Goal: Book appointment/travel/reservation

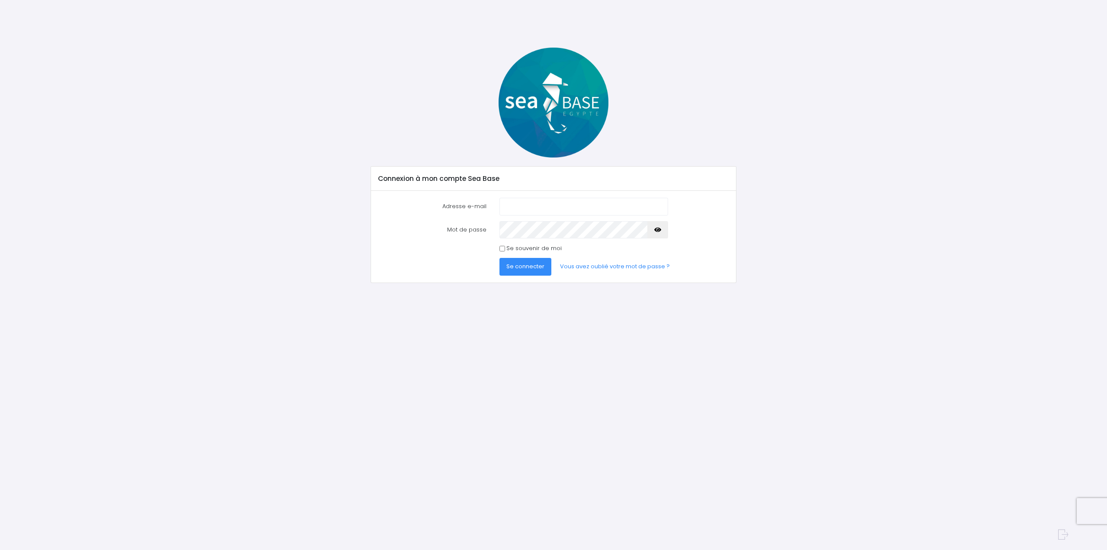
type input "muller_arnaud@yahoo.fr"
click at [534, 260] on button "Se connecter" at bounding box center [525, 266] width 52 height 17
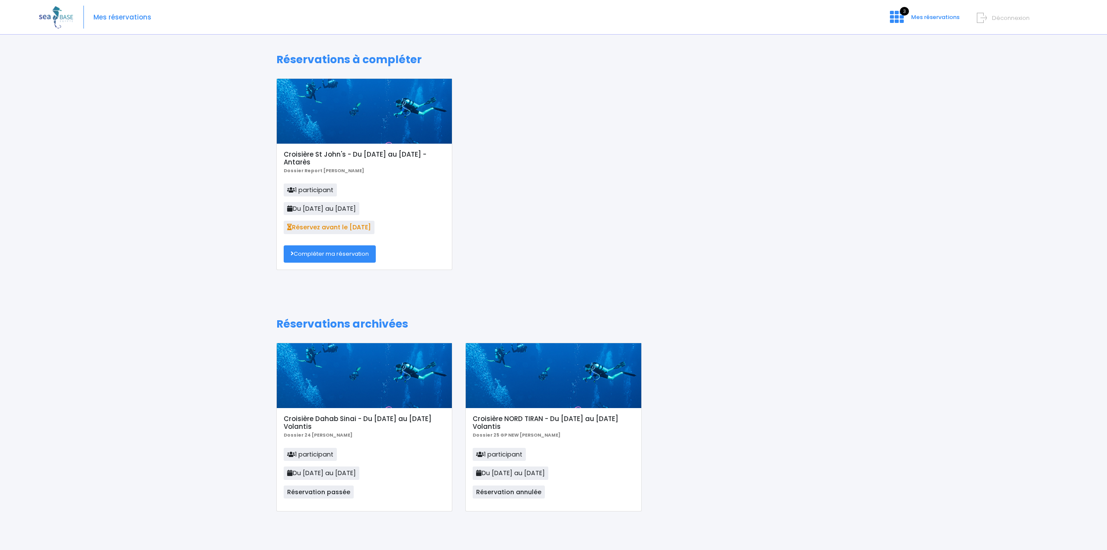
click at [347, 246] on link "Compléter ma réservation" at bounding box center [330, 253] width 92 height 17
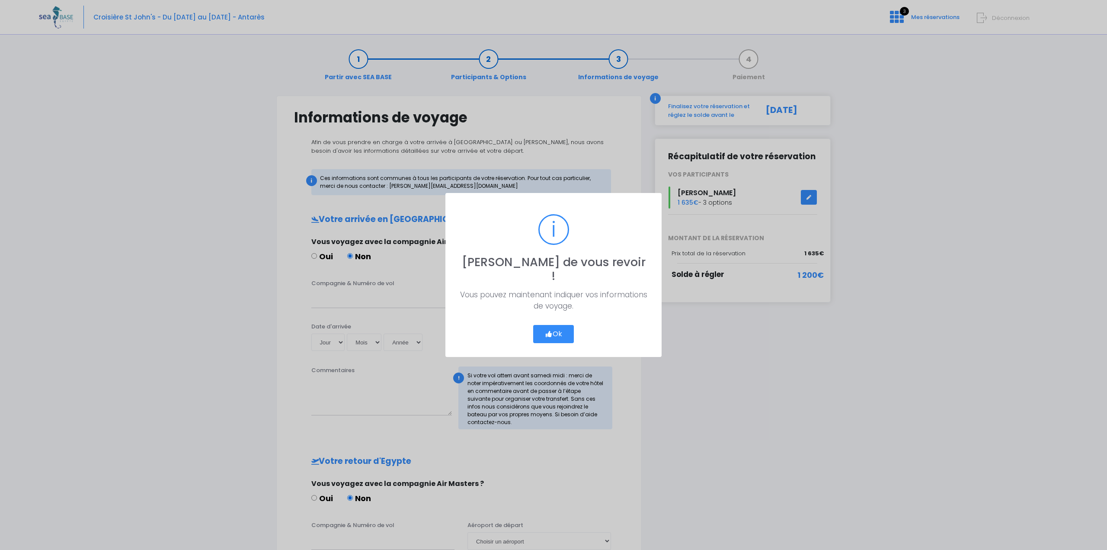
drag, startPoint x: 548, startPoint y: 326, endPoint x: 543, endPoint y: 325, distance: 5.3
click at [548, 334] on icon "button" at bounding box center [549, 334] width 8 height 0
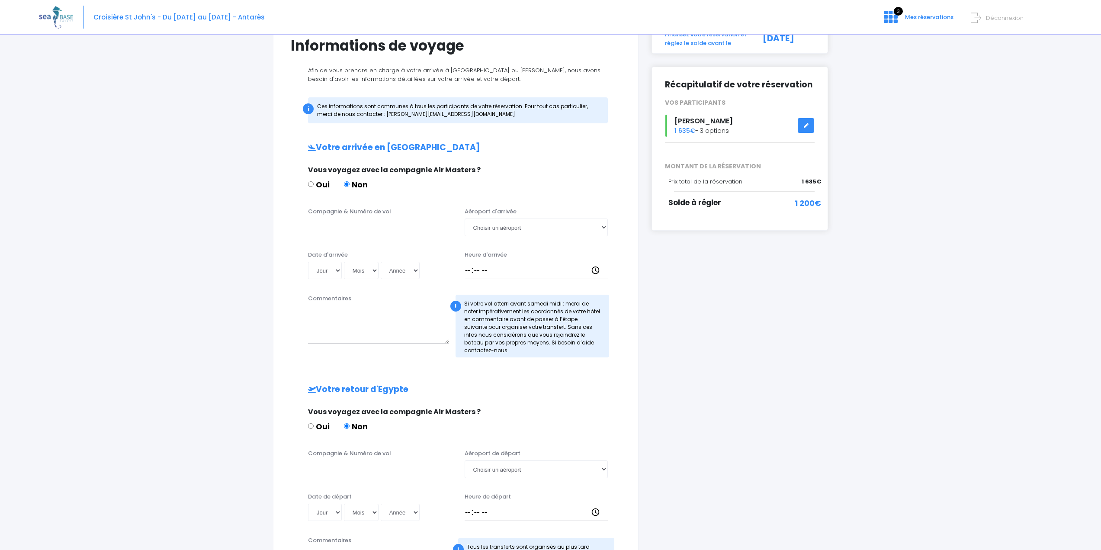
scroll to position [86, 0]
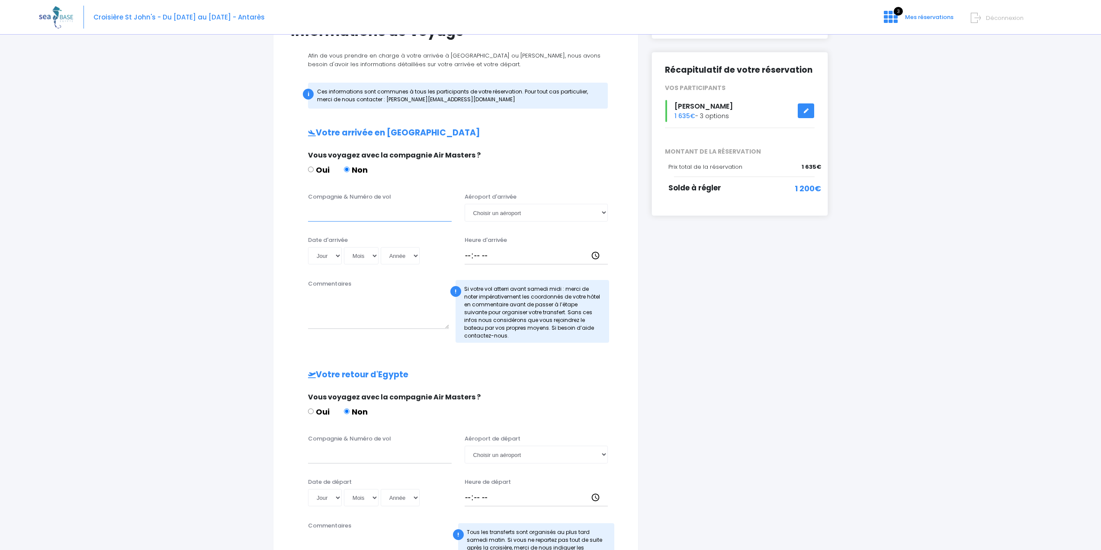
click at [348, 211] on input "Compagnie & Numéro de vol" at bounding box center [380, 212] width 144 height 17
type input "Easy jet EZS1267"
click at [336, 257] on select "Jour 01 02 03 04 05 06 07 08 09 10 11 12 13 14 15 16 17 18 19 20 21 22 23 24 25…" at bounding box center [325, 255] width 34 height 17
select select "06"
click at [308, 247] on select "Jour 01 02 03 04 05 06 07 08 09 10 11 12 13 14 15 16 17 18 19 20 21 22 23 24 25…" at bounding box center [325, 255] width 34 height 17
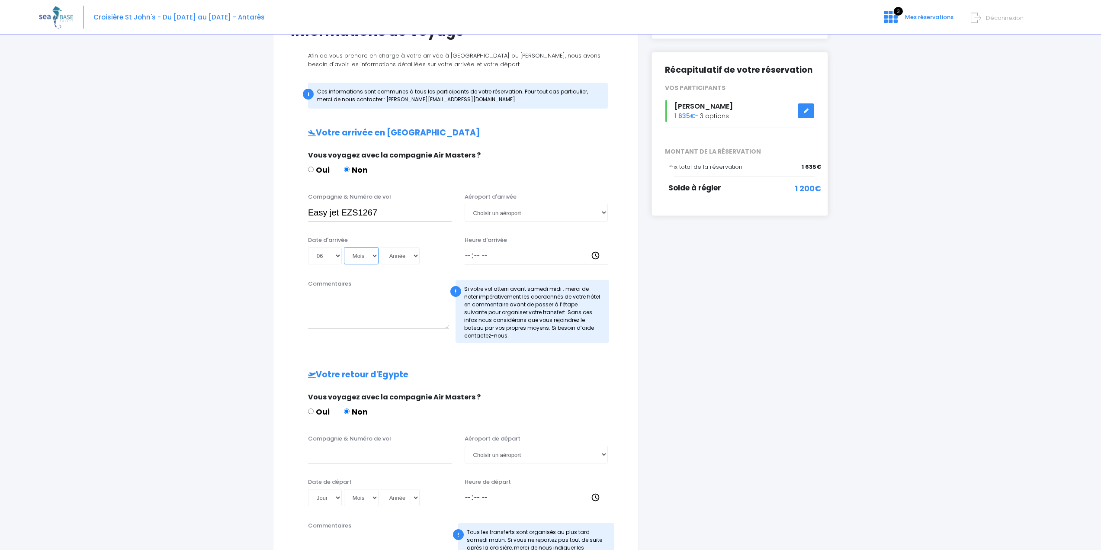
click at [362, 255] on select "Mois 01 02 03 04 05 06 07 08 09 10 11 12" at bounding box center [361, 255] width 35 height 17
select select "12"
click at [344, 247] on select "Mois 01 02 03 04 05 06 07 08 09 10 11 12" at bounding box center [361, 255] width 35 height 17
click at [402, 258] on select "Année 2045 2044 2043 2042 2041 2040 2039 2038 2037 2036 2035 2034 2033 2032 203…" at bounding box center [400, 255] width 39 height 17
select select "2025"
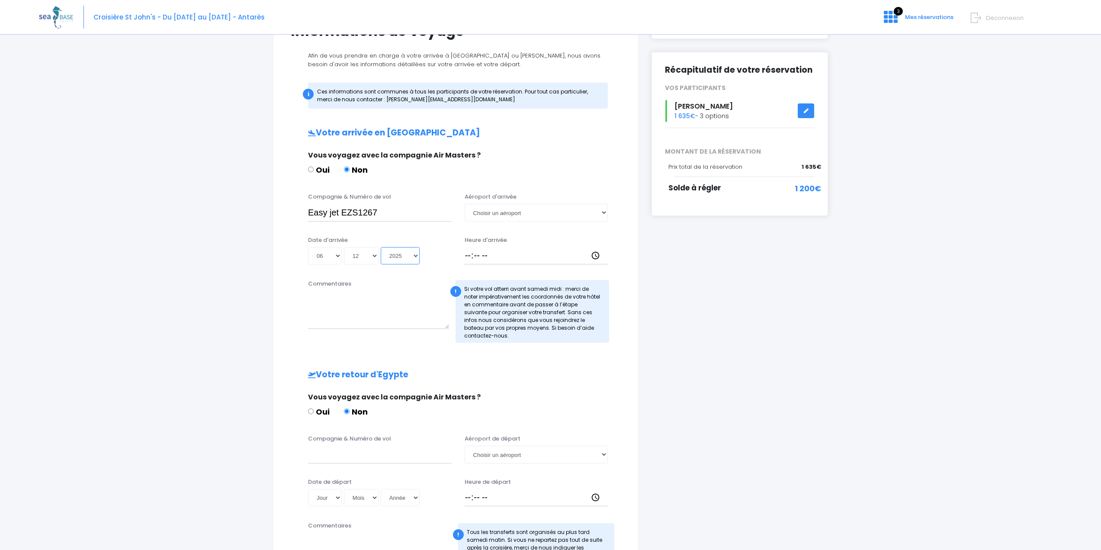
click at [381, 247] on select "Année 2045 2044 2043 2042 2041 2040 2039 2038 2037 2036 2035 2034 2033 2032 203…" at bounding box center [400, 255] width 39 height 17
type input "2025-12-06"
click at [368, 300] on textarea "Commentaires" at bounding box center [378, 310] width 141 height 38
click at [504, 256] on input "Heure d'arrivée" at bounding box center [536, 255] width 144 height 17
type input "18:15"
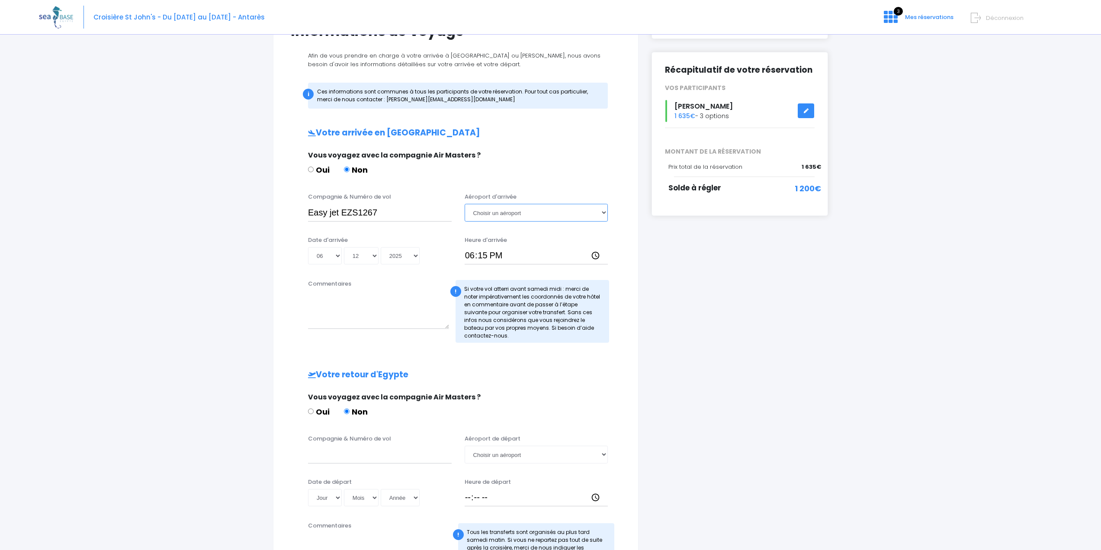
click at [601, 210] on select "Choisir un aéroport Hurghada Marsa Alam" at bounding box center [536, 212] width 144 height 17
select select "Hurghada"
click at [464, 204] on select "Choisir un aéroport Hurghada Marsa Alam" at bounding box center [536, 212] width 144 height 17
click at [352, 323] on textarea "Commentaires" at bounding box center [378, 310] width 141 height 38
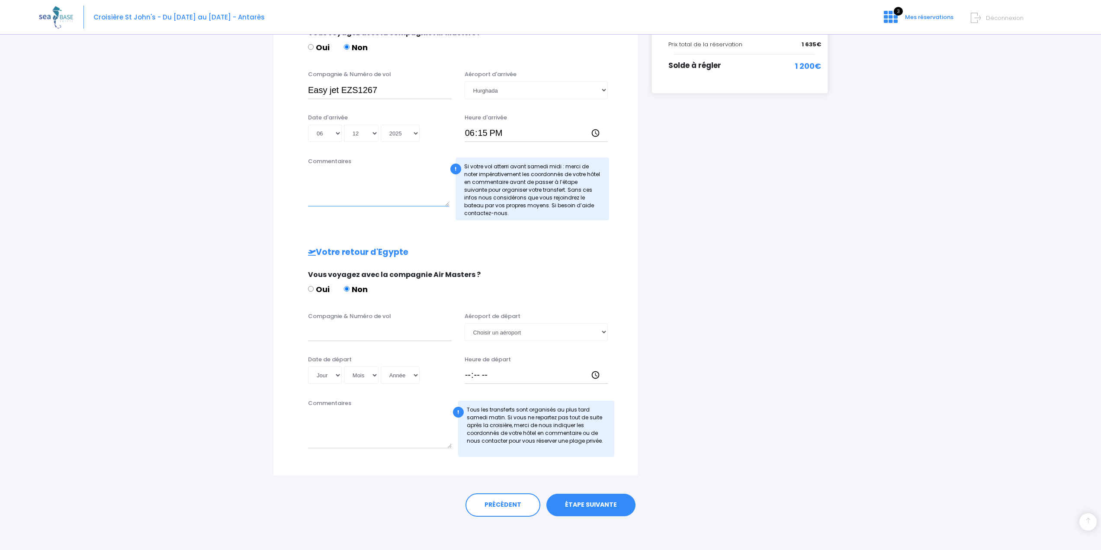
scroll to position [210, 0]
drag, startPoint x: 339, startPoint y: 337, endPoint x: 330, endPoint y: 334, distance: 8.8
click at [342, 336] on input "Compagnie & Numéro de vol" at bounding box center [380, 330] width 144 height 17
type input "Easy jet EZS1268"
click at [326, 367] on select "Jour 01 02 03 04 05 06 07 08 09 10 11 12 13 14 15 16 17 18 19 20 21 22 23 24 25…" at bounding box center [325, 373] width 34 height 17
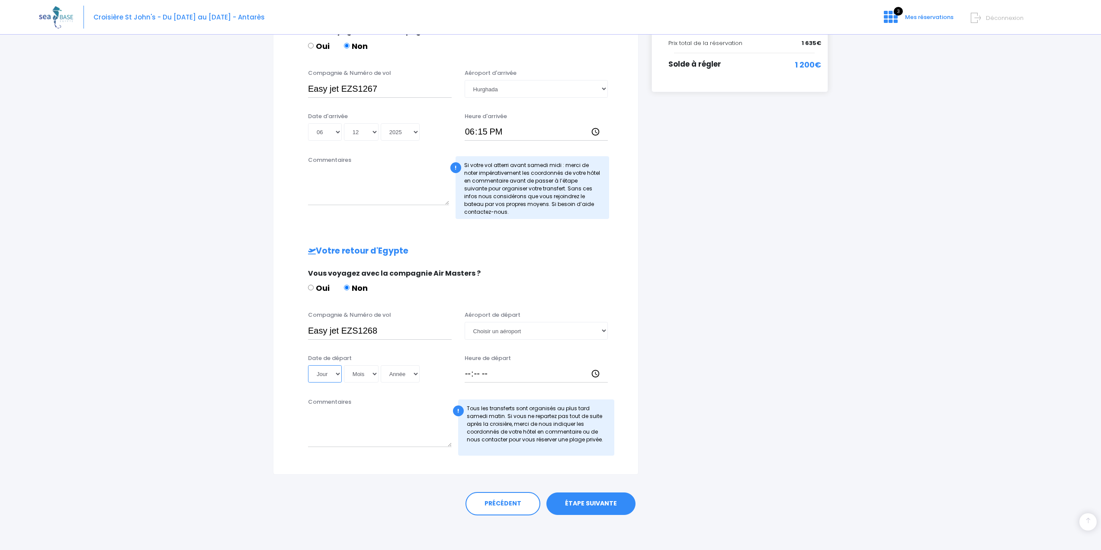
select select "13"
click at [308, 365] on select "Jour 01 02 03 04 05 06 07 08 09 10 11 12 13 14 15 16 17 18 19 20 21 22 23 24 25…" at bounding box center [325, 373] width 34 height 17
click at [367, 376] on select "Mois 01 02 03 04 05 06 07 08 09 10 11 12" at bounding box center [361, 373] width 35 height 17
select select "12"
click at [344, 365] on select "Mois 01 02 03 04 05 06 07 08 09 10 11 12" at bounding box center [361, 373] width 35 height 17
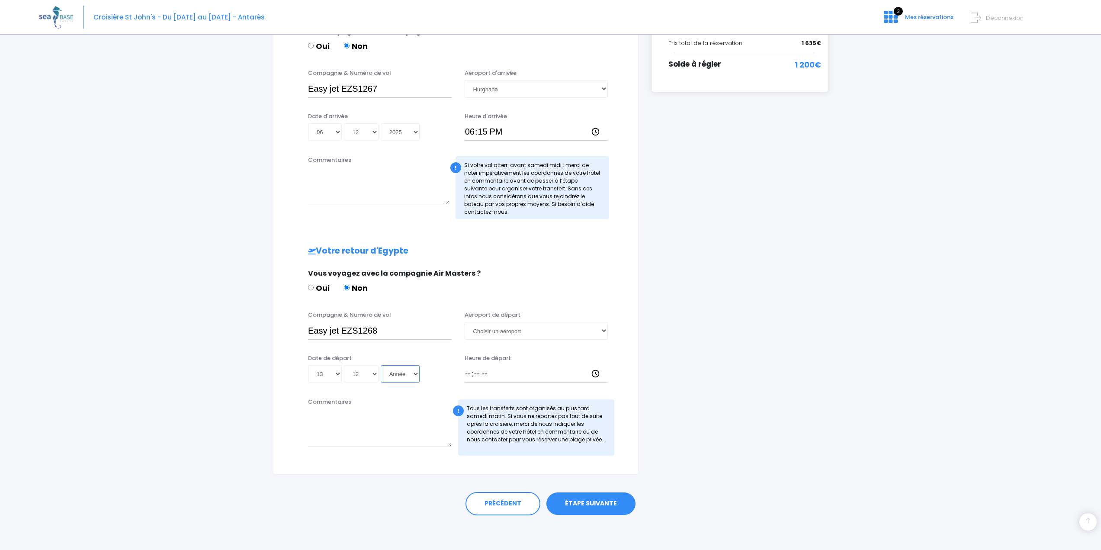
click at [408, 371] on select "Année 2045 2044 2043 2042 2041 2040 2039 2038 2037 2036 2035 2034 2033 2032 203…" at bounding box center [400, 373] width 39 height 17
select select "2025"
click at [381, 365] on select "Année 2045 2044 2043 2042 2041 2040 2039 2038 2037 2036 2035 2034 2033 2032 203…" at bounding box center [400, 373] width 39 height 17
type input "2025-12-13"
click at [486, 374] on input "Heure de départ" at bounding box center [536, 373] width 144 height 17
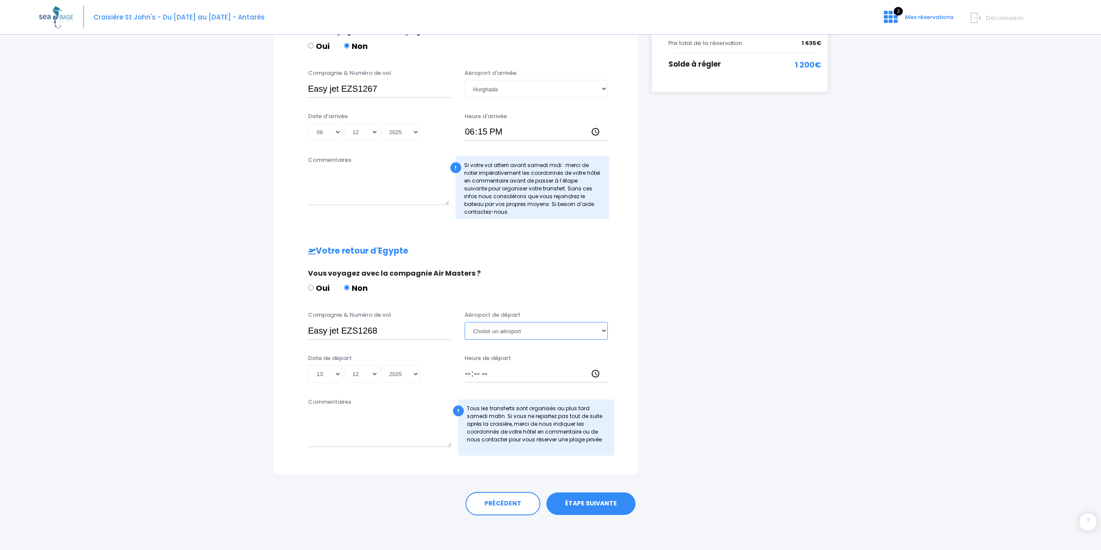
click at [501, 327] on select "Choisir un aéroport Hurghada Marsa Alam" at bounding box center [536, 330] width 144 height 17
select select "Hurghada"
click at [464, 322] on select "Choisir un aéroport Hurghada Marsa Alam" at bounding box center [536, 330] width 144 height 17
click at [487, 381] on input "Heure de départ" at bounding box center [536, 373] width 144 height 17
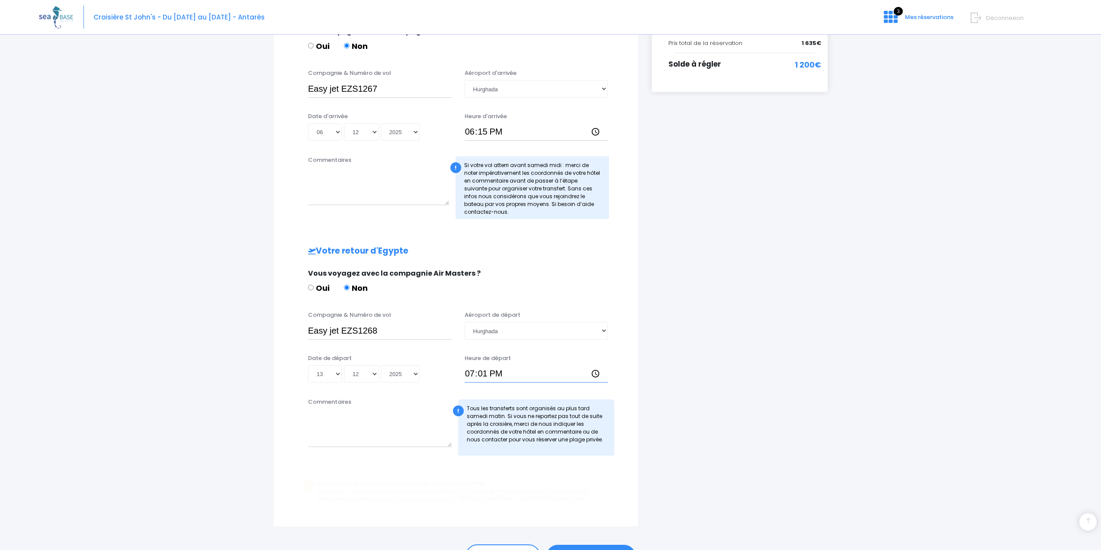
type input "19:11"
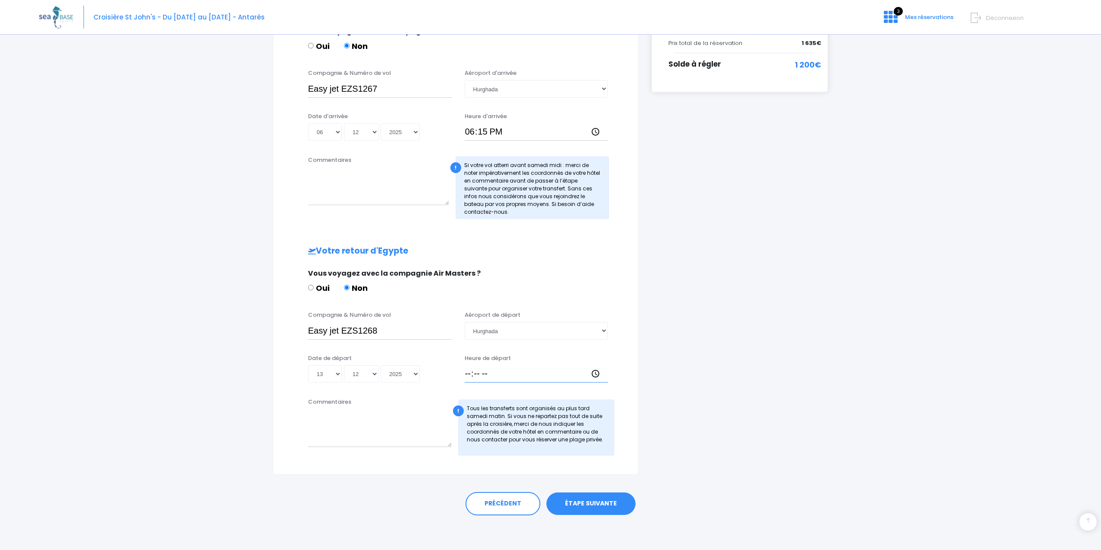
click at [474, 375] on input "Heure de départ" at bounding box center [536, 373] width 144 height 17
click at [467, 376] on input "Heure de départ" at bounding box center [536, 373] width 144 height 17
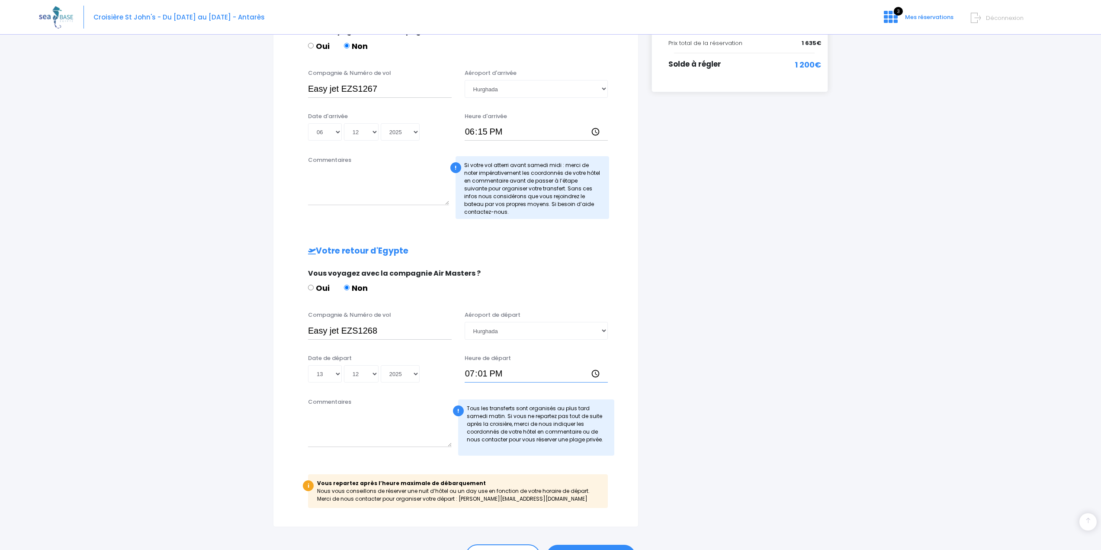
type input "19:10"
click at [410, 447] on div "Commentaires" at bounding box center [379, 426] width 157 height 58
click at [398, 424] on textarea "Commentaires" at bounding box center [380, 428] width 144 height 38
type textarea "t"
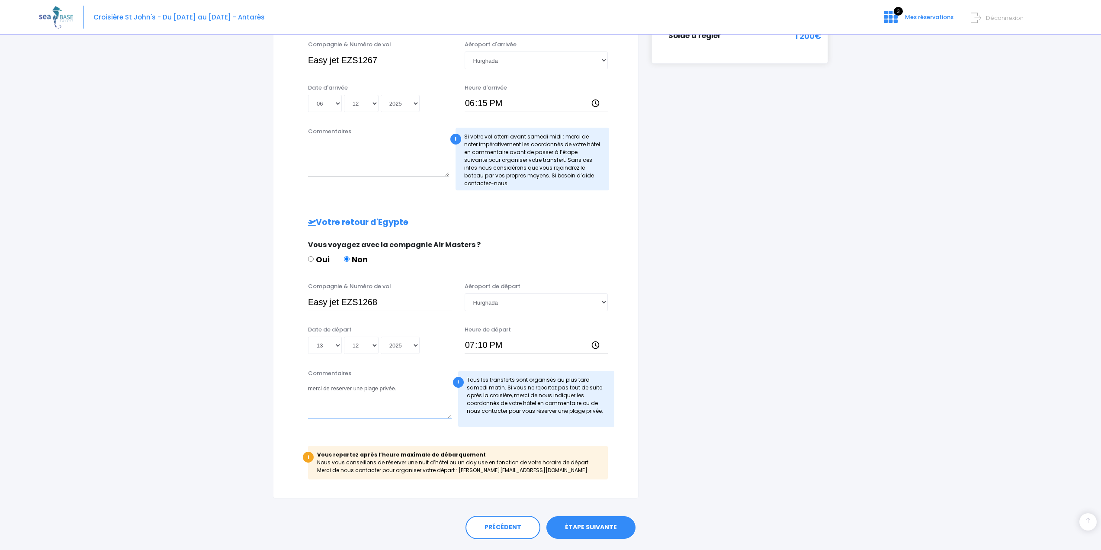
scroll to position [253, 0]
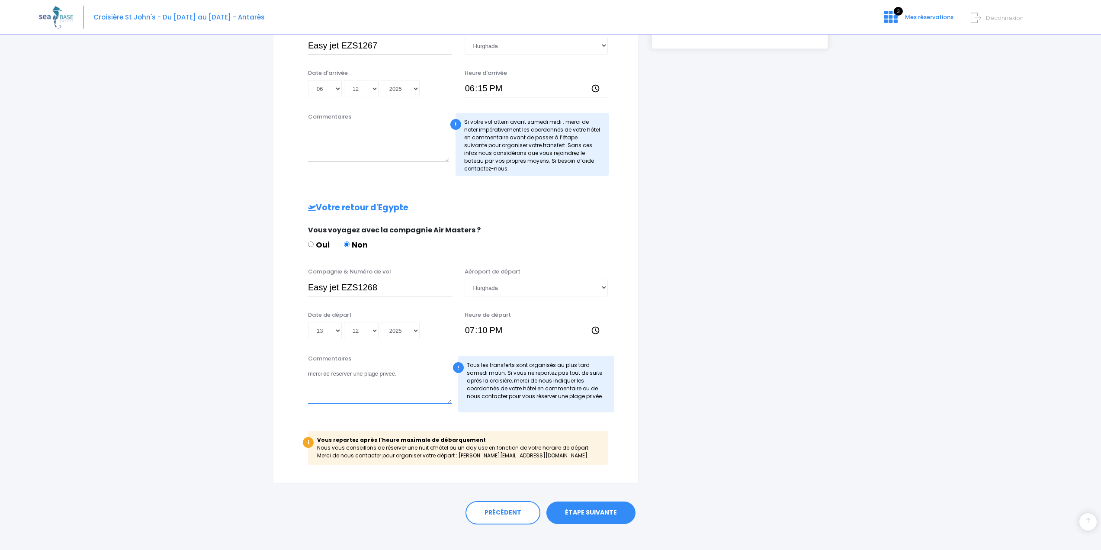
type textarea "merci de reserver une plage privée."
click at [595, 511] on link "ÉTAPE SUIVANTE" at bounding box center [590, 512] width 89 height 22
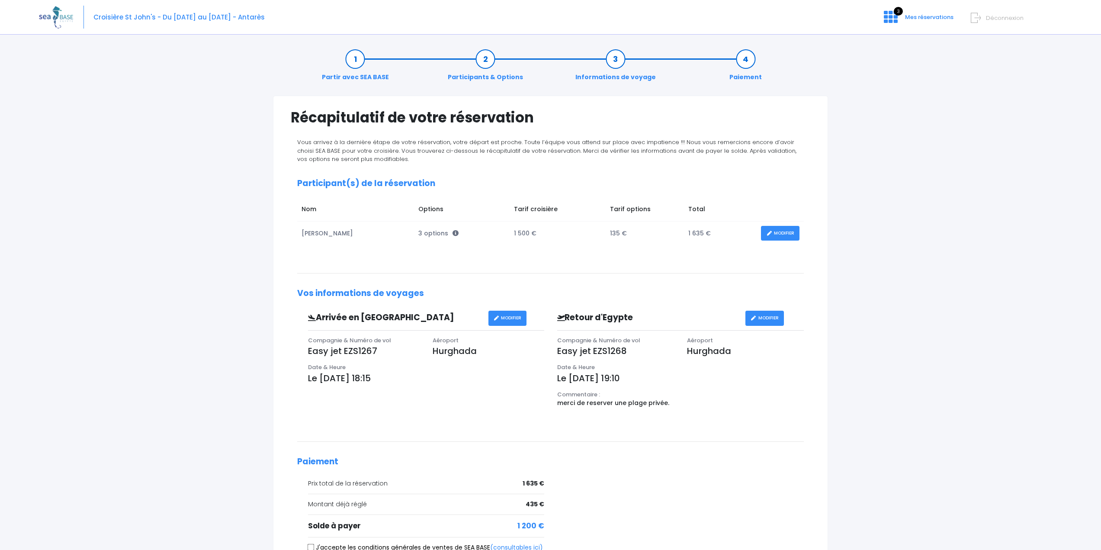
click at [786, 230] on link "MODIFIER" at bounding box center [780, 233] width 38 height 15
click at [784, 236] on link "MODIFIER" at bounding box center [780, 233] width 38 height 15
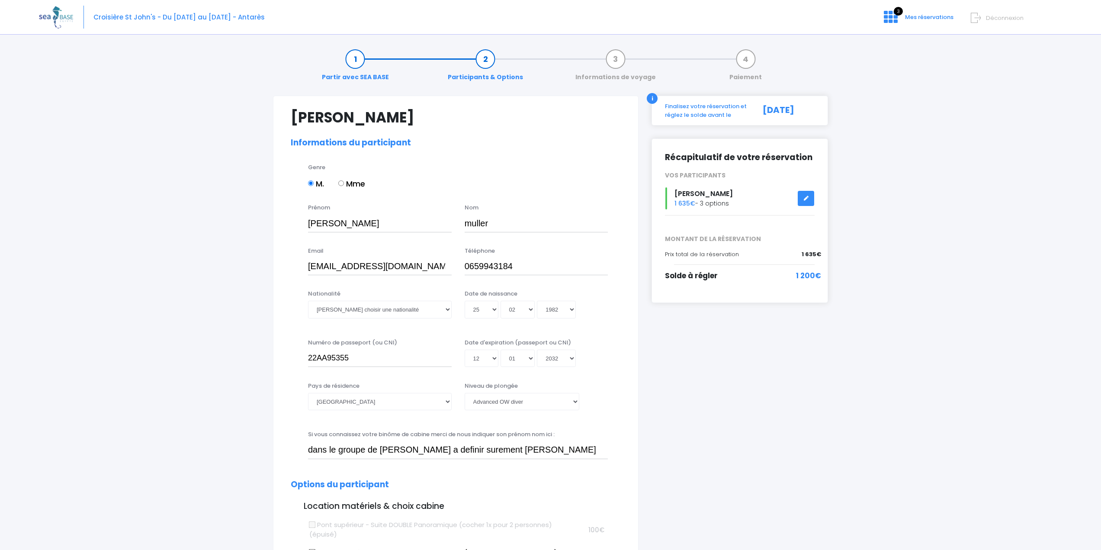
select select "PADI Advanced OW diver"
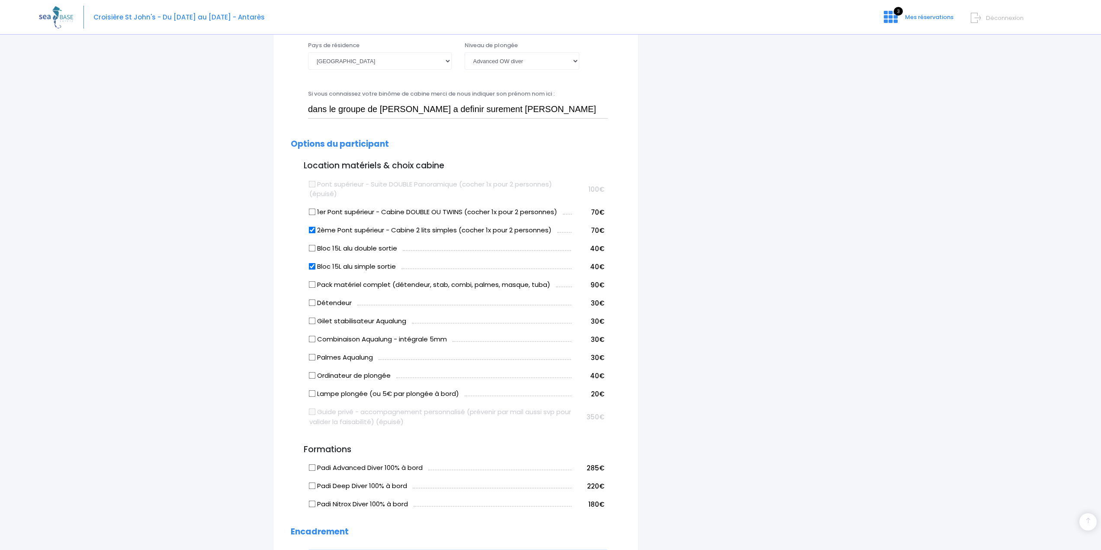
scroll to position [346, 0]
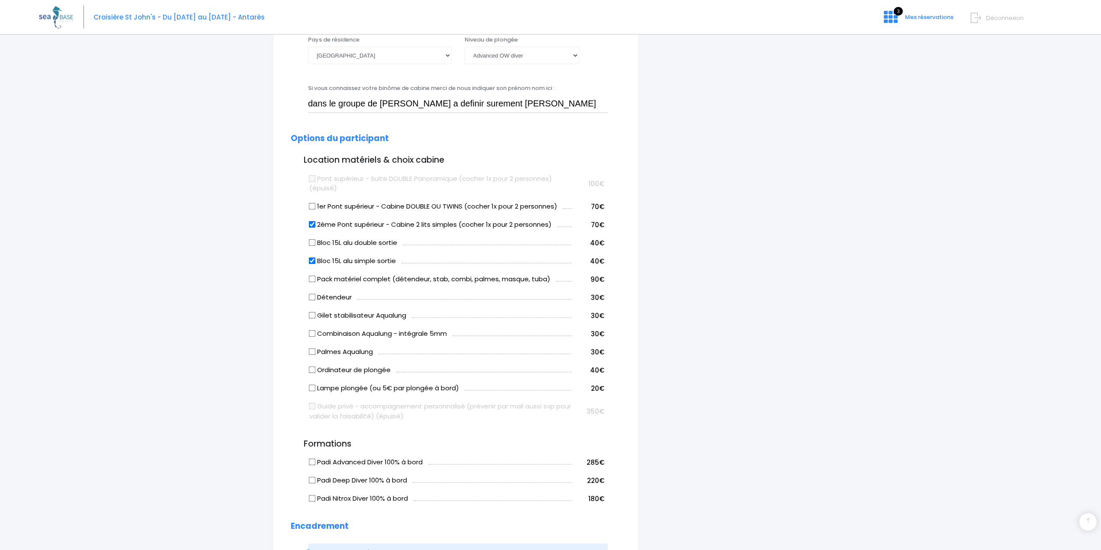
click at [315, 277] on input "Pack matériel complet (détendeur, stab, combi, palmes, masque, tuba)" at bounding box center [312, 278] width 7 height 7
checkbox input "true"
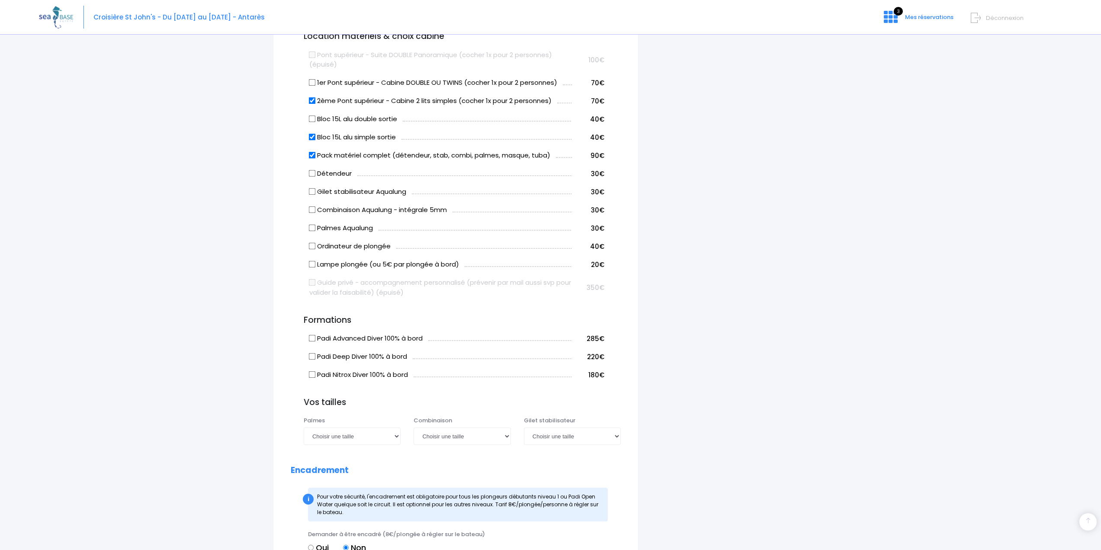
scroll to position [519, 0]
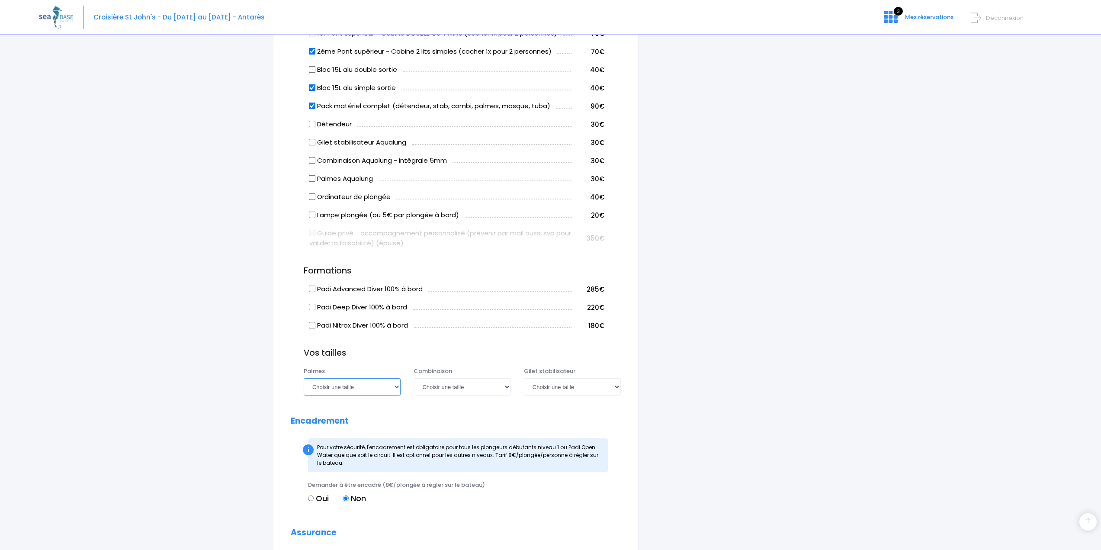
click at [358, 392] on select "Choisir une taille 36/37 38/39 40/41 42/43 44/45 46/47" at bounding box center [352, 386] width 97 height 17
select select "42/43"
click at [304, 378] on select "Choisir une taille 36/37 38/39 40/41 42/43 44/45 46/47" at bounding box center [352, 386] width 97 height 17
click at [455, 383] on select "Choisir une taille XS S M ML L XL XXL" at bounding box center [461, 386] width 97 height 17
select select "L"
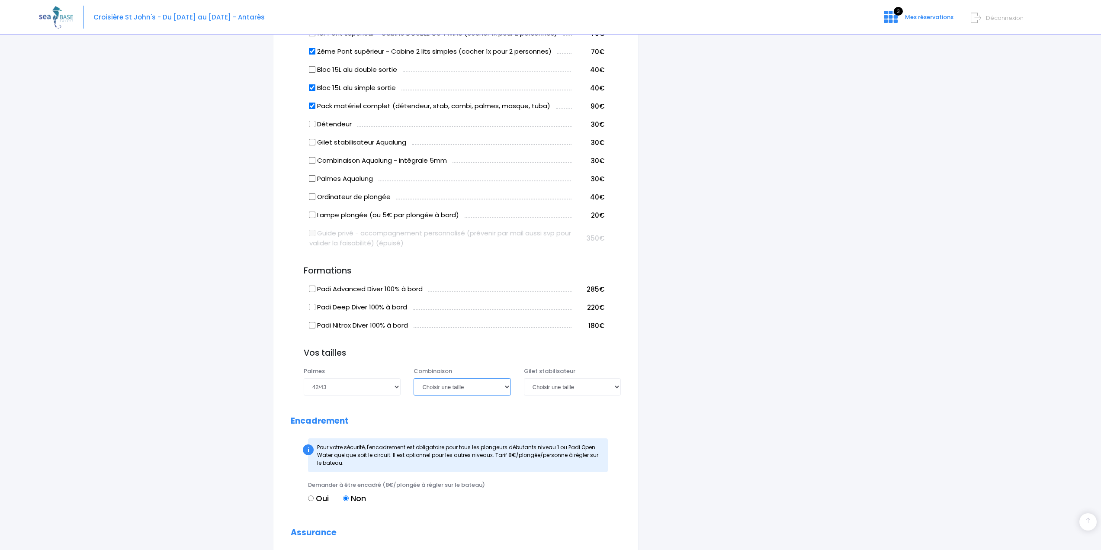
click at [413, 378] on select "Choisir une taille XS S M ML L XL XXL" at bounding box center [461, 386] width 97 height 17
click at [544, 387] on select "Choisir une taille XXS XS S M ML L XL XXL" at bounding box center [572, 386] width 97 height 17
select select "L"
click at [524, 378] on select "Choisir une taille XXS XS S M ML L XL XXL" at bounding box center [572, 386] width 97 height 17
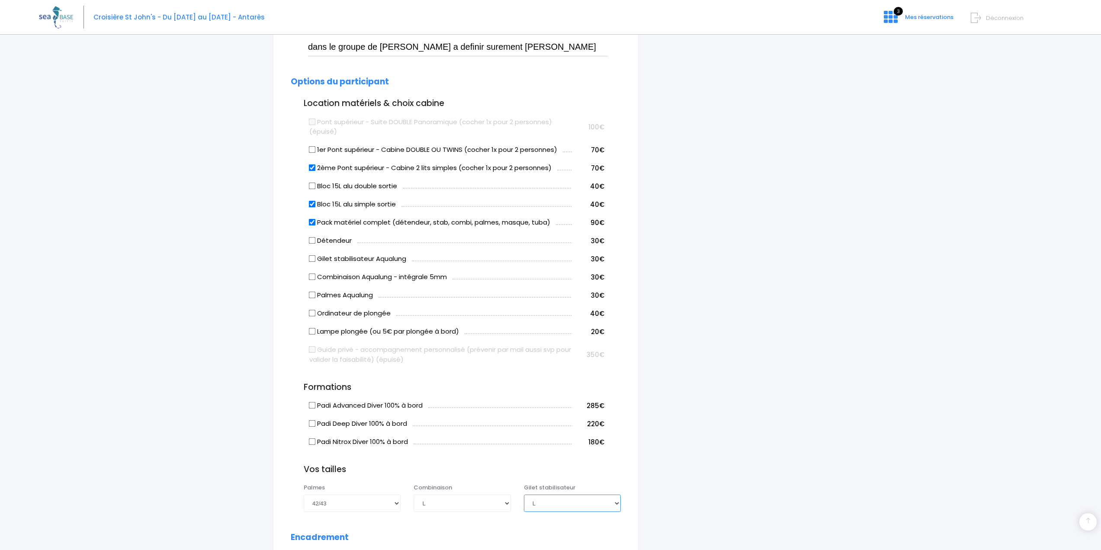
scroll to position [446, 0]
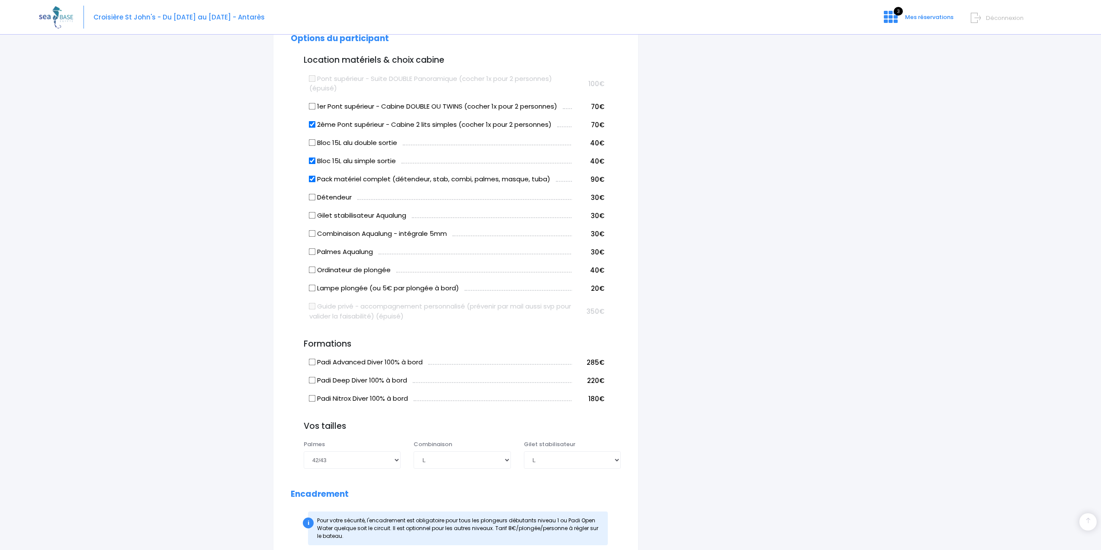
click at [331, 288] on label "Lampe plongée (ou 5€ par plongée à bord)" at bounding box center [384, 288] width 150 height 10
click at [316, 288] on input "Lampe plongée (ou 5€ par plongée à bord)" at bounding box center [312, 288] width 7 height 7
checkbox input "true"
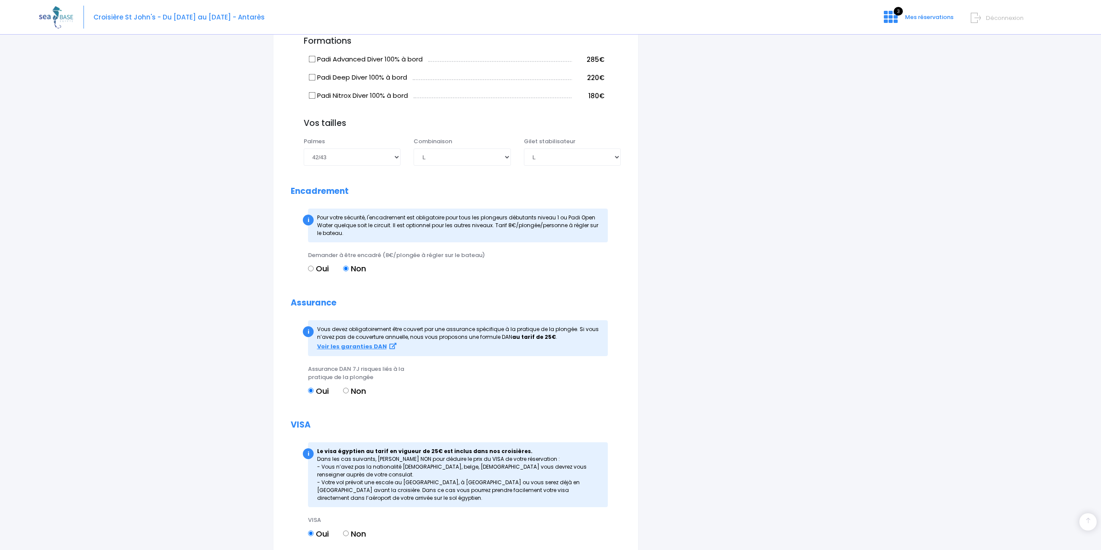
scroll to position [835, 0]
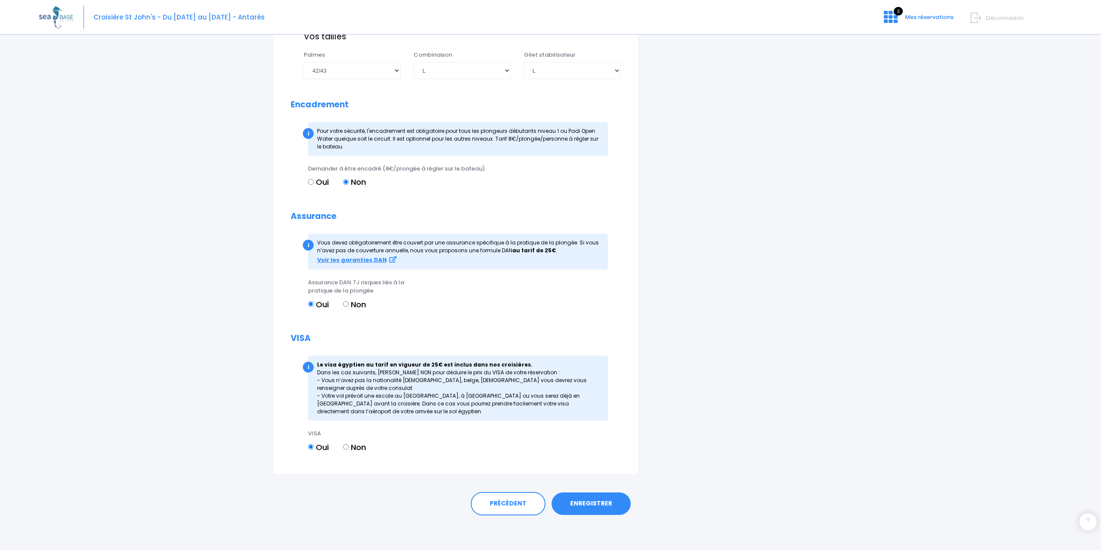
click at [607, 501] on link "ENREGISTRER" at bounding box center [590, 503] width 79 height 22
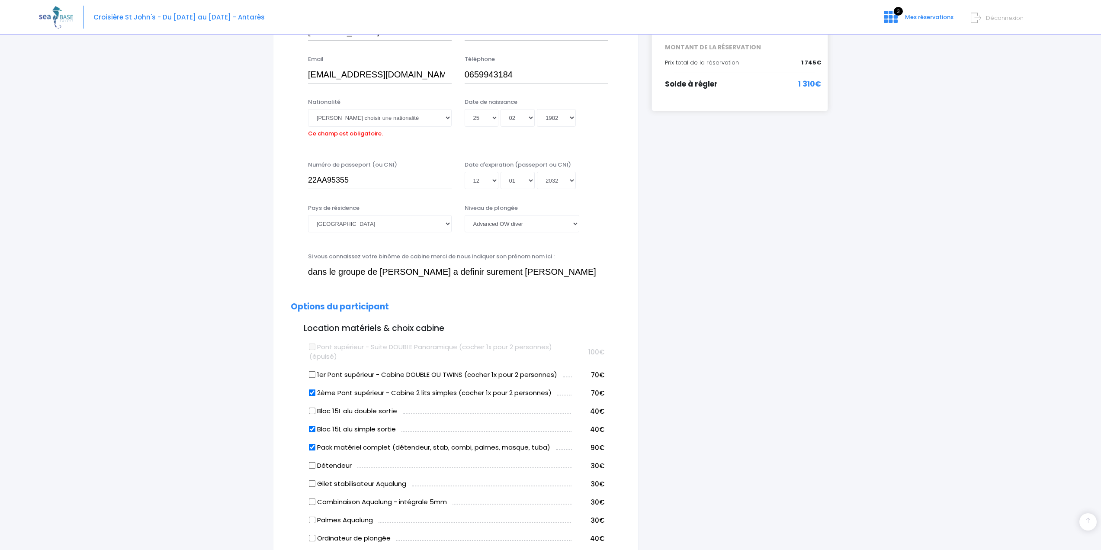
scroll to position [171, 0]
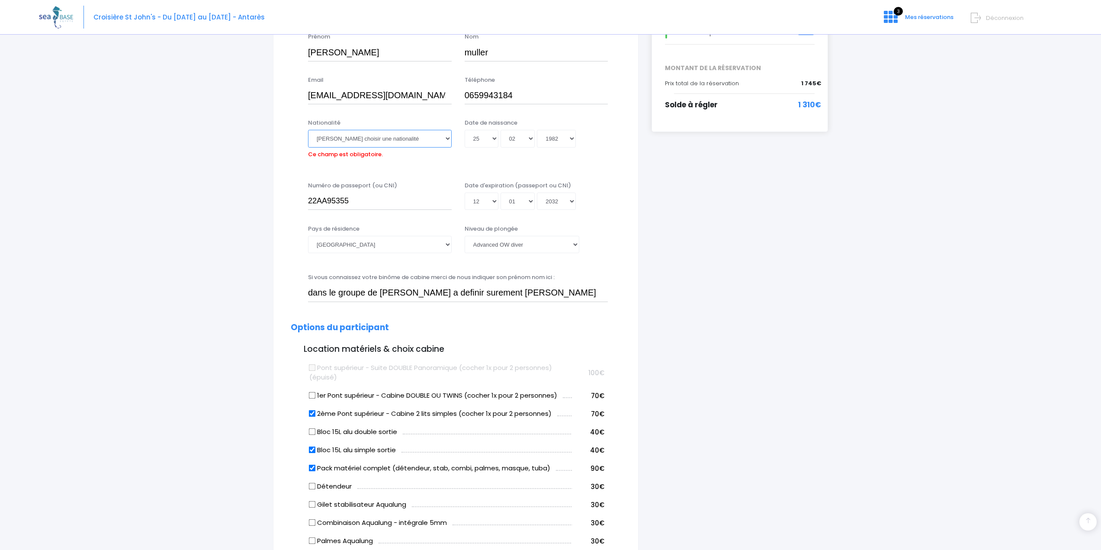
click at [354, 138] on select "Veuillez choisir une nationalité [DEMOGRAPHIC_DATA] Algerienne Allemande [GEOGR…" at bounding box center [380, 138] width 144 height 17
select select "Française"
click at [308, 130] on select "Veuillez choisir une nationalité [DEMOGRAPHIC_DATA] Algerienne Allemande [GEOGR…" at bounding box center [380, 138] width 144 height 17
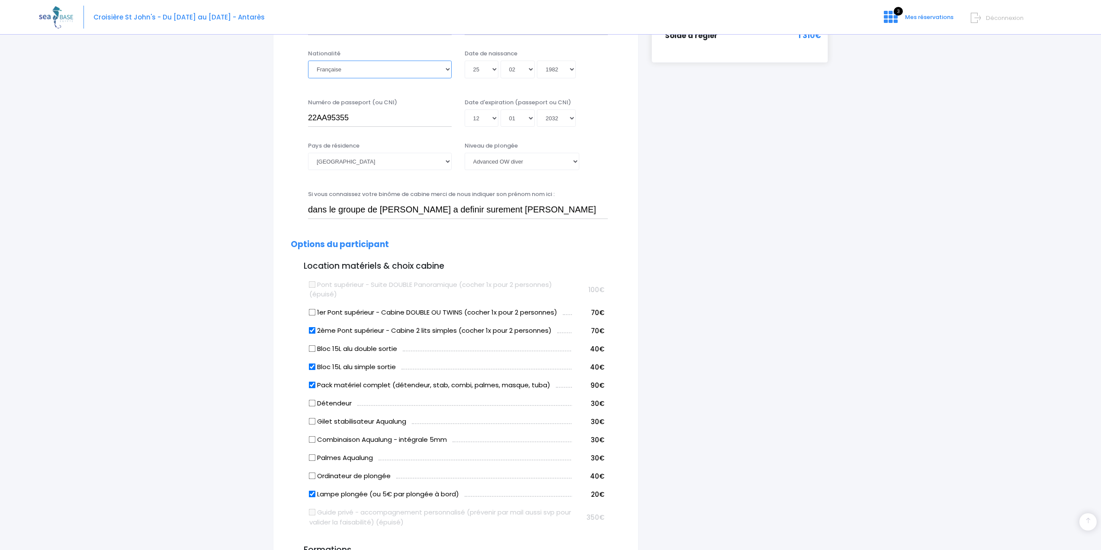
scroll to position [259, 0]
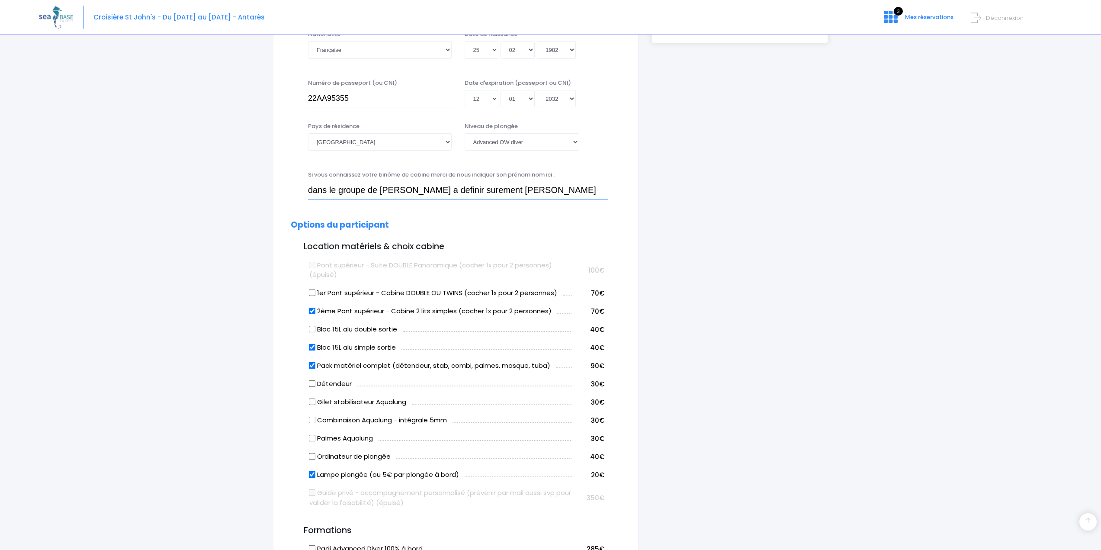
drag, startPoint x: 502, startPoint y: 193, endPoint x: 248, endPoint y: 188, distance: 254.3
click at [250, 187] on div "Partir avec SEA BASE Participants & Options Informations de voyage Paiement Arn…" at bounding box center [550, 453] width 1023 height 1344
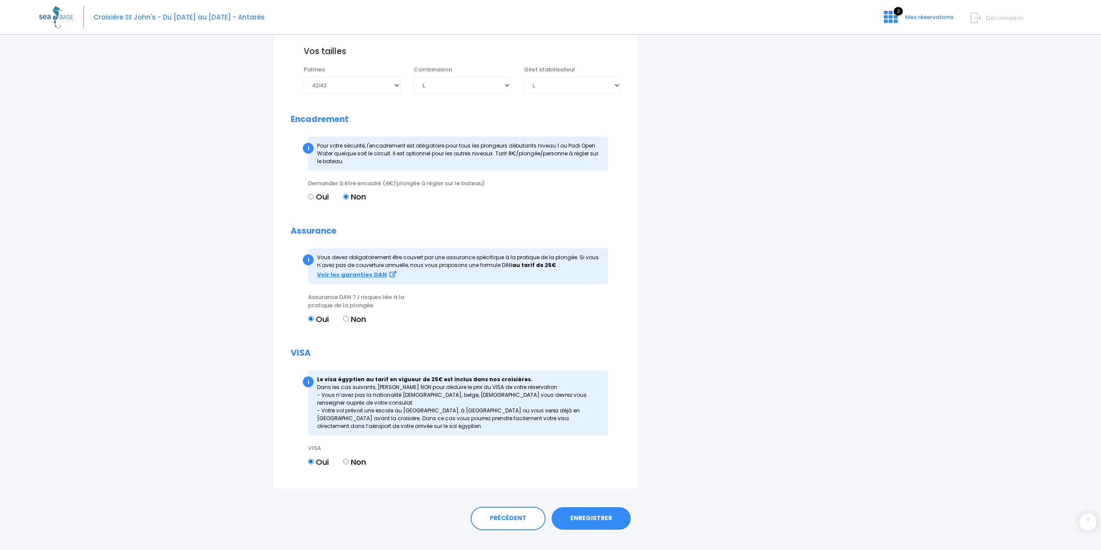
scroll to position [835, 0]
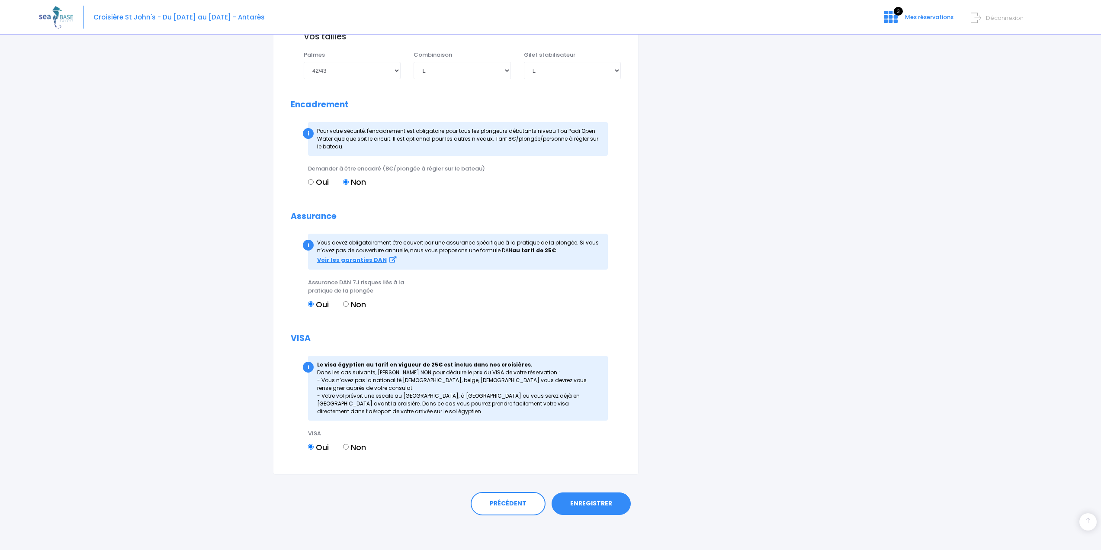
type input "avec [PERSON_NAME] dans la cabine"
click at [613, 506] on link "ENREGISTRER" at bounding box center [590, 503] width 79 height 22
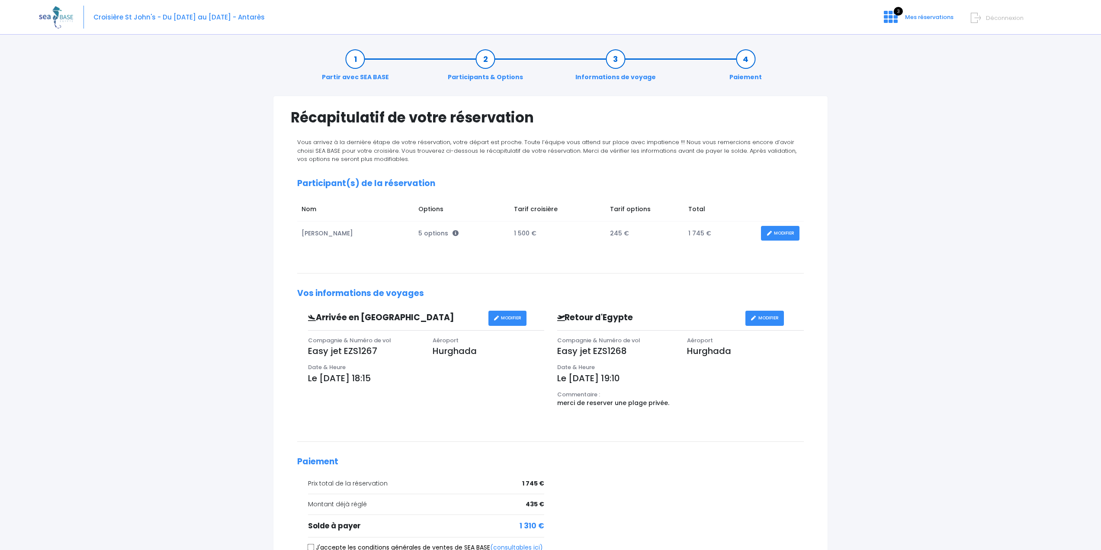
click at [782, 237] on link "MODIFIER" at bounding box center [780, 233] width 38 height 15
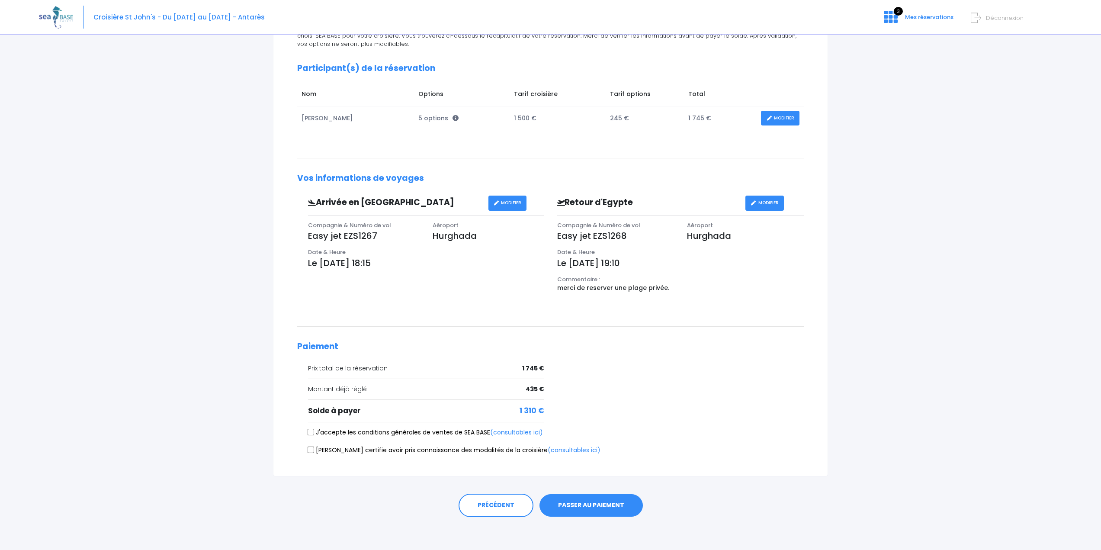
scroll to position [117, 0]
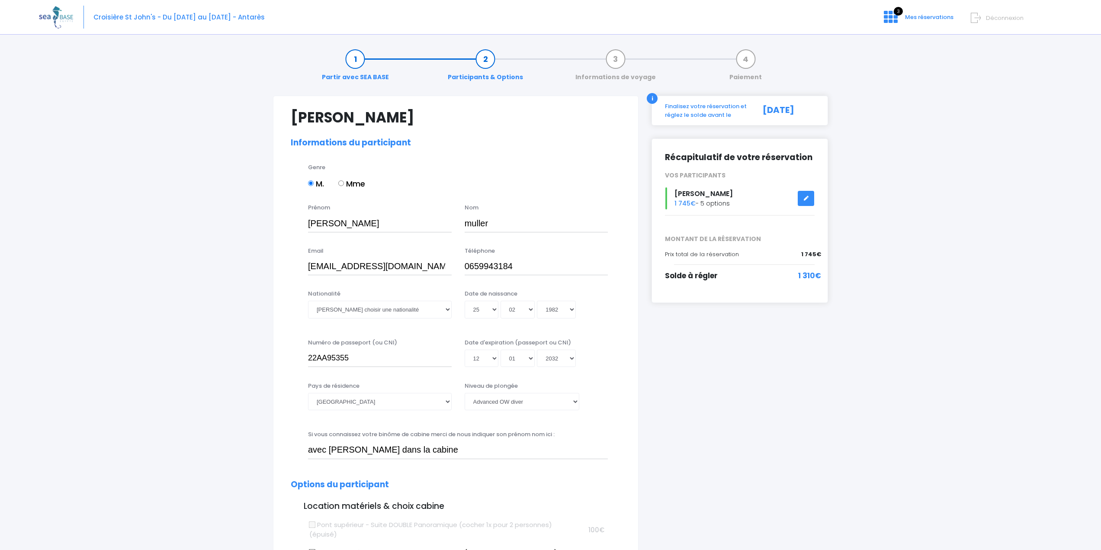
select select "PADI Advanced OW diver"
select select "42/43"
select select "L"
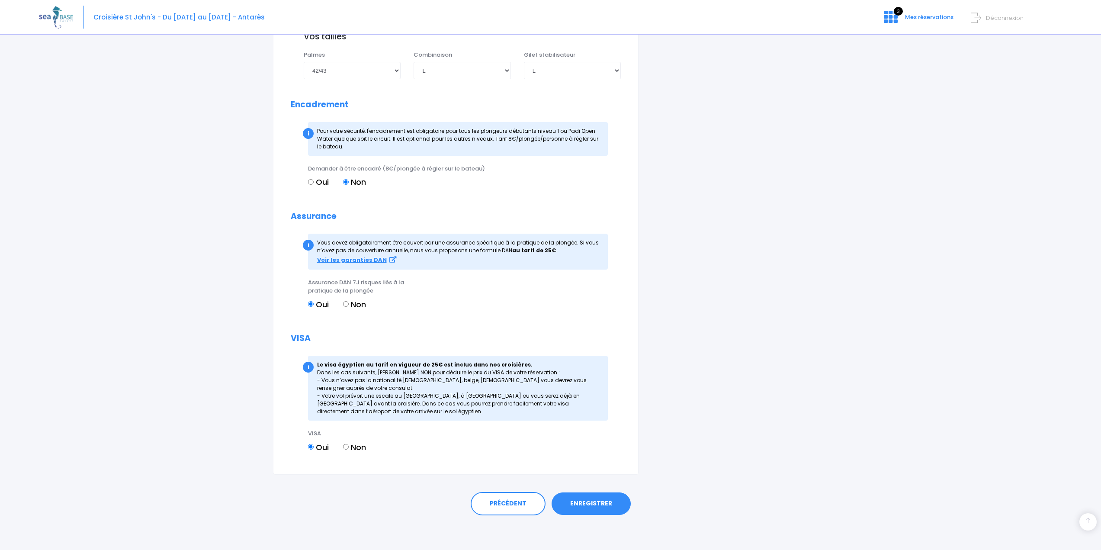
click at [604, 497] on link "ENREGISTRER" at bounding box center [590, 503] width 79 height 22
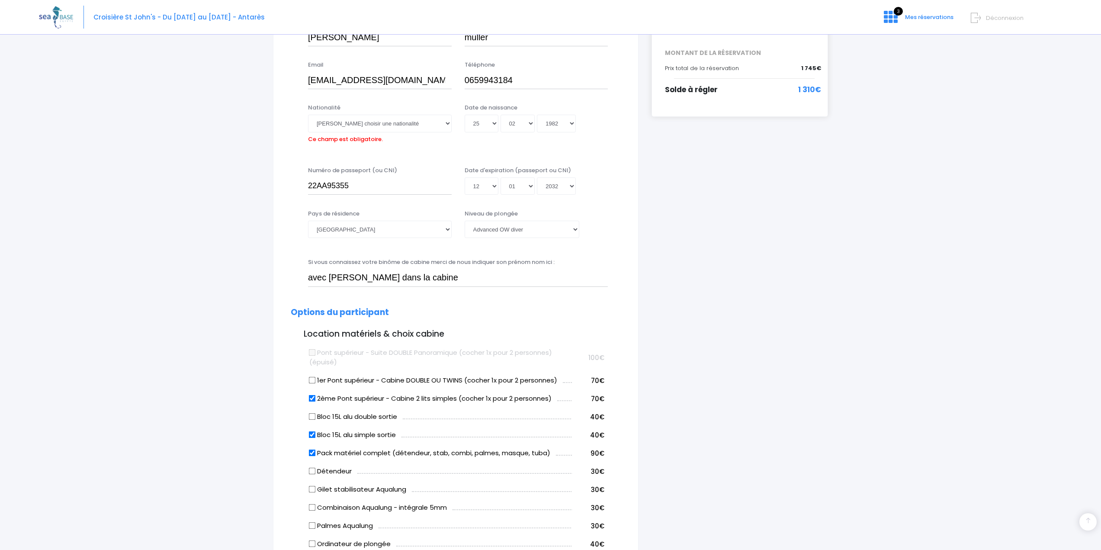
scroll to position [171, 0]
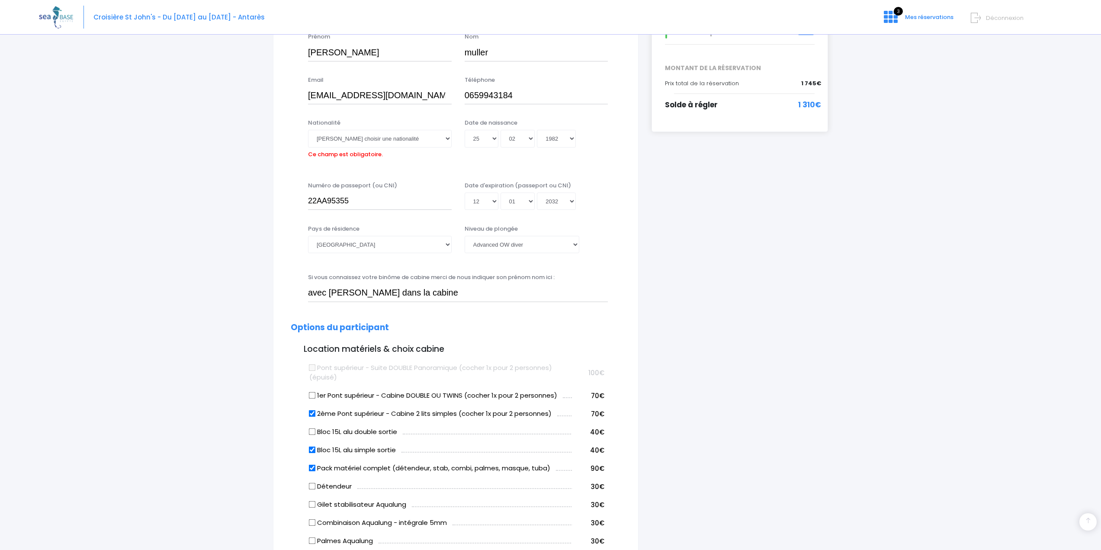
click at [403, 151] on div "Nationalité [PERSON_NAME] choisir une nationalité [DEMOGRAPHIC_DATA] Algerienne…" at bounding box center [380, 139] width 144 height 42
click at [409, 136] on select "Veuillez choisir une nationalité [DEMOGRAPHIC_DATA] Algerienne Allemande [GEOGR…" at bounding box center [380, 138] width 144 height 17
select select "Française"
click at [308, 130] on select "Veuillez choisir une nationalité [DEMOGRAPHIC_DATA] Algerienne Allemande [GEOGR…" at bounding box center [380, 138] width 144 height 17
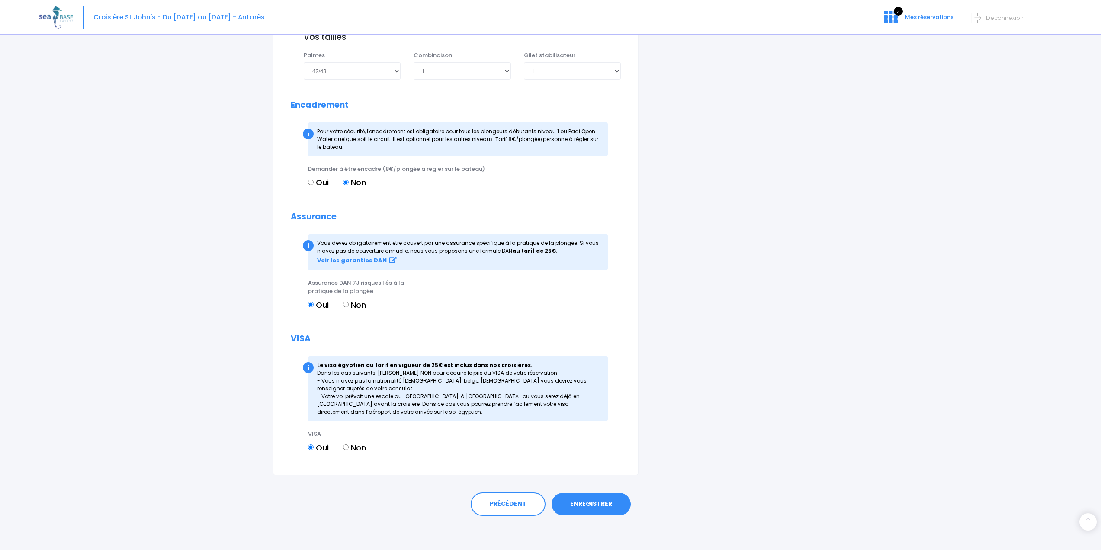
scroll to position [835, 0]
click at [588, 510] on link "ENREGISTRER" at bounding box center [590, 503] width 79 height 22
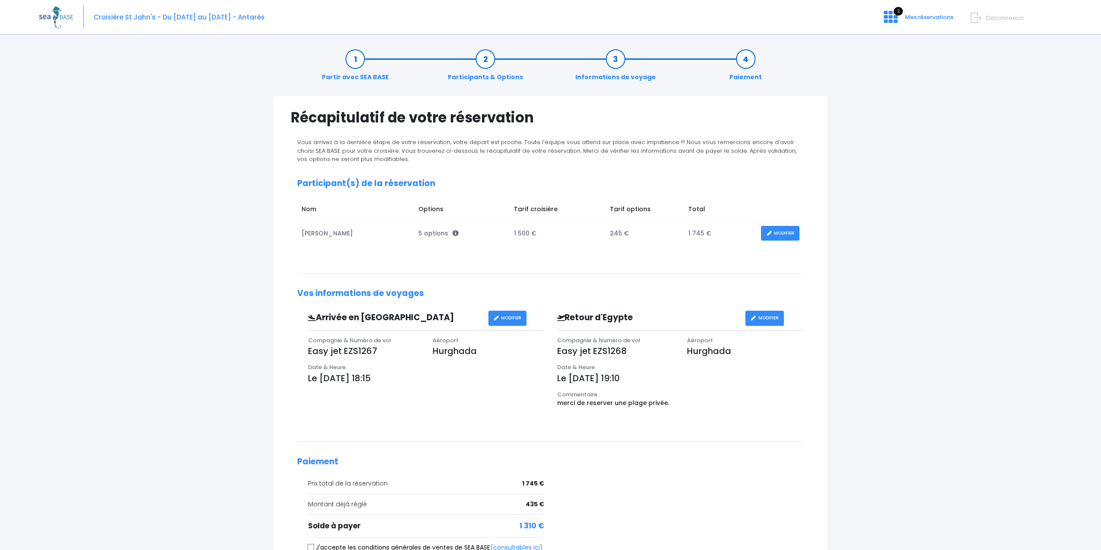
scroll to position [117, 0]
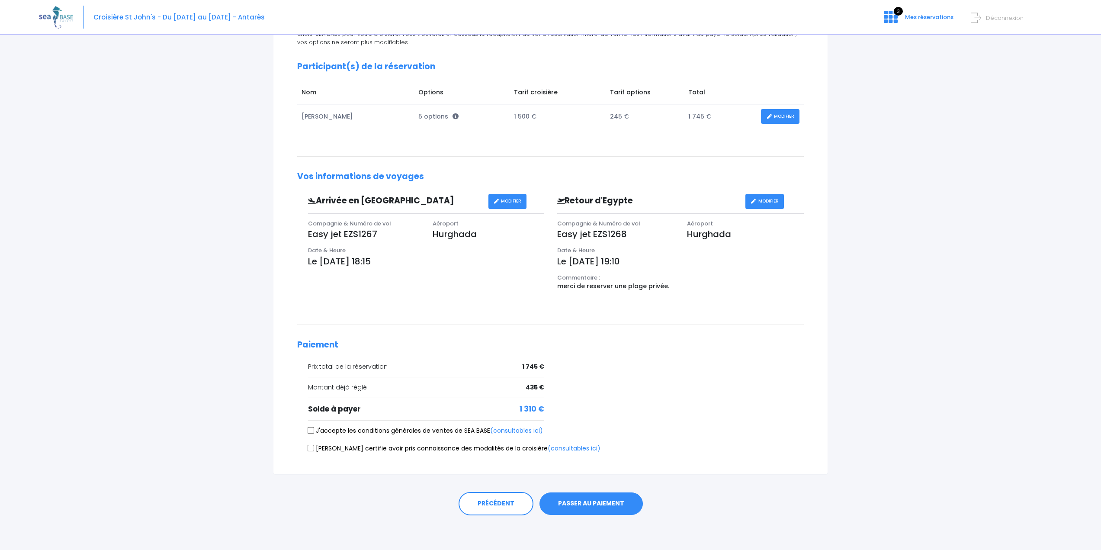
click at [395, 432] on label "J'accepte les conditions générales de ventes de SEA BASE (consultables ici)" at bounding box center [425, 430] width 235 height 9
click at [314, 432] on input "J'accepte les conditions générales de ventes de SEA BASE (consultables ici)" at bounding box center [310, 430] width 7 height 7
checkbox input "true"
click at [415, 452] on label "Je certifie avoir pris connaissance des modalités de la croisière (consultables…" at bounding box center [454, 448] width 292 height 9
click at [314, 451] on input "Je certifie avoir pris connaissance des modalités de la croisière (consultables…" at bounding box center [310, 448] width 7 height 7
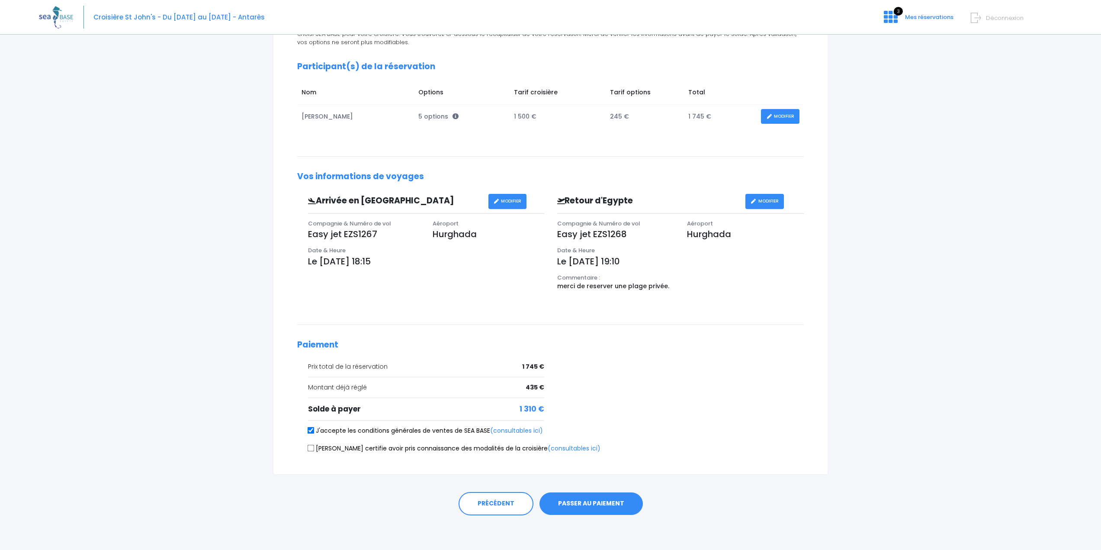
checkbox input "true"
click at [577, 503] on button "PASSER AU PAIEMENT" at bounding box center [590, 503] width 103 height 22
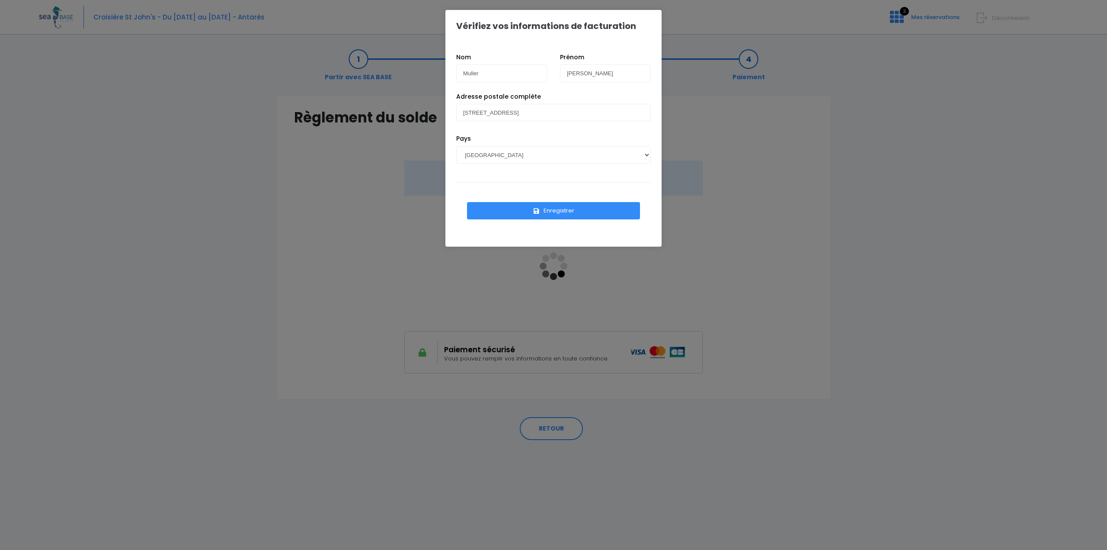
click at [550, 216] on button "Enregistrer" at bounding box center [553, 210] width 173 height 17
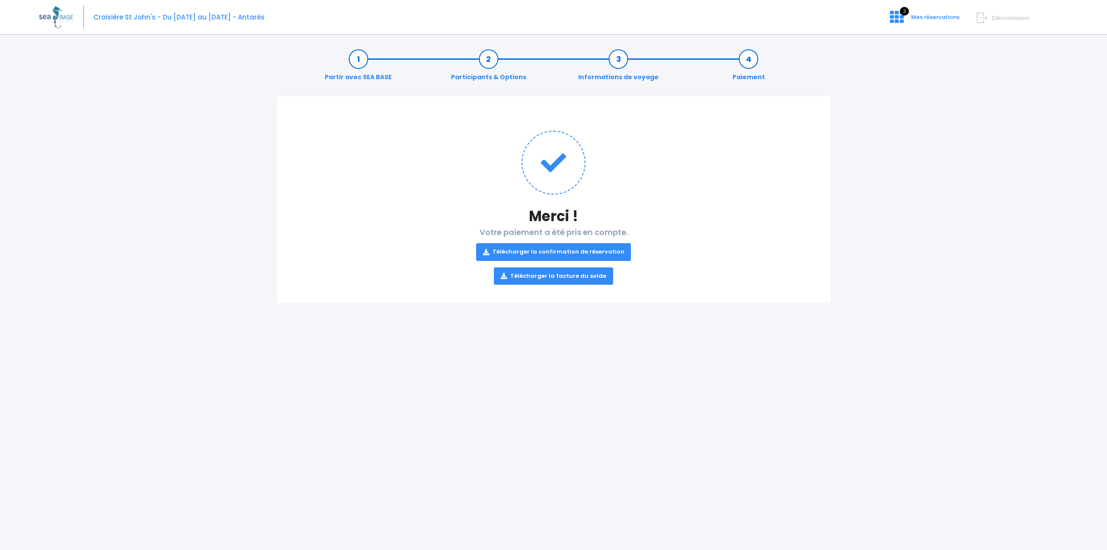
click at [550, 252] on link "Télécharger la confirmation de réservation" at bounding box center [553, 251] width 155 height 17
